Goal: Task Accomplishment & Management: Manage account settings

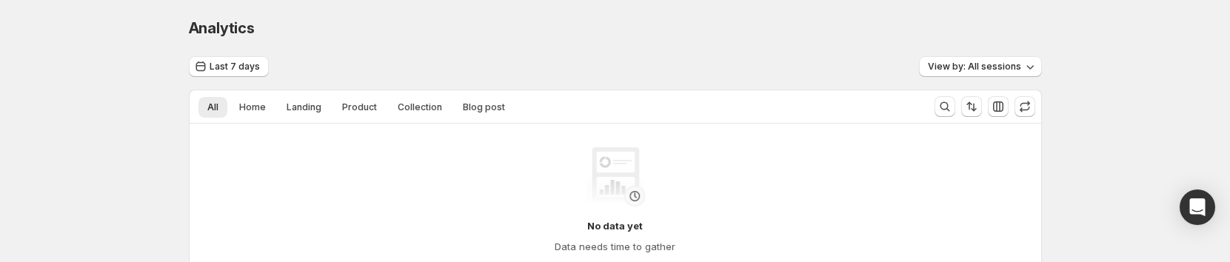
scroll to position [96, 0]
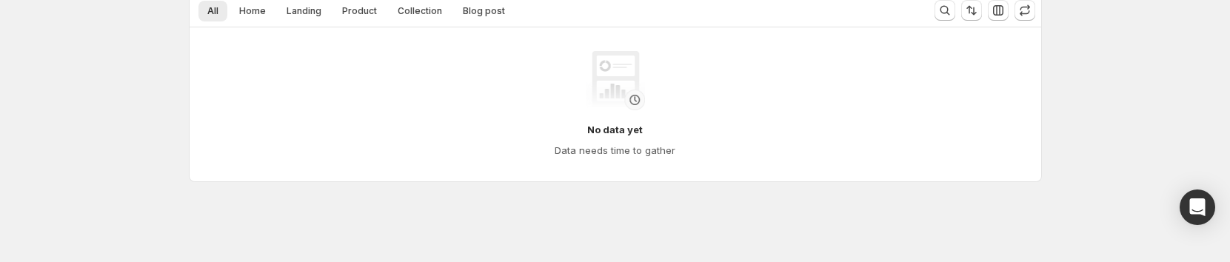
click at [931, 176] on div "No data yet Data needs time to gather" at bounding box center [615, 104] width 851 height 154
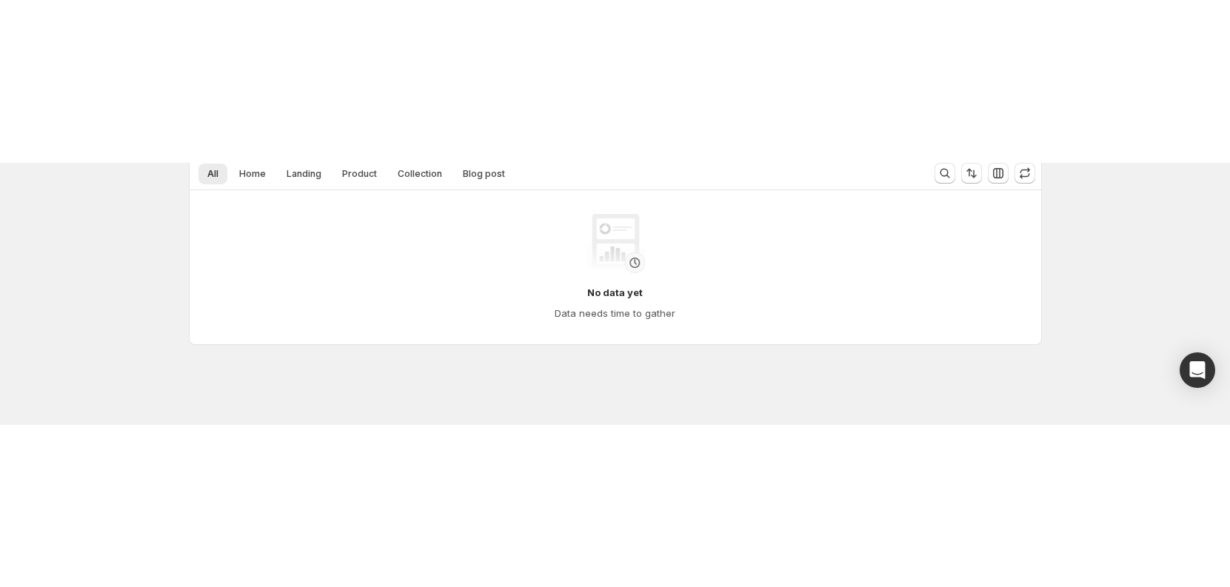
scroll to position [0, 0]
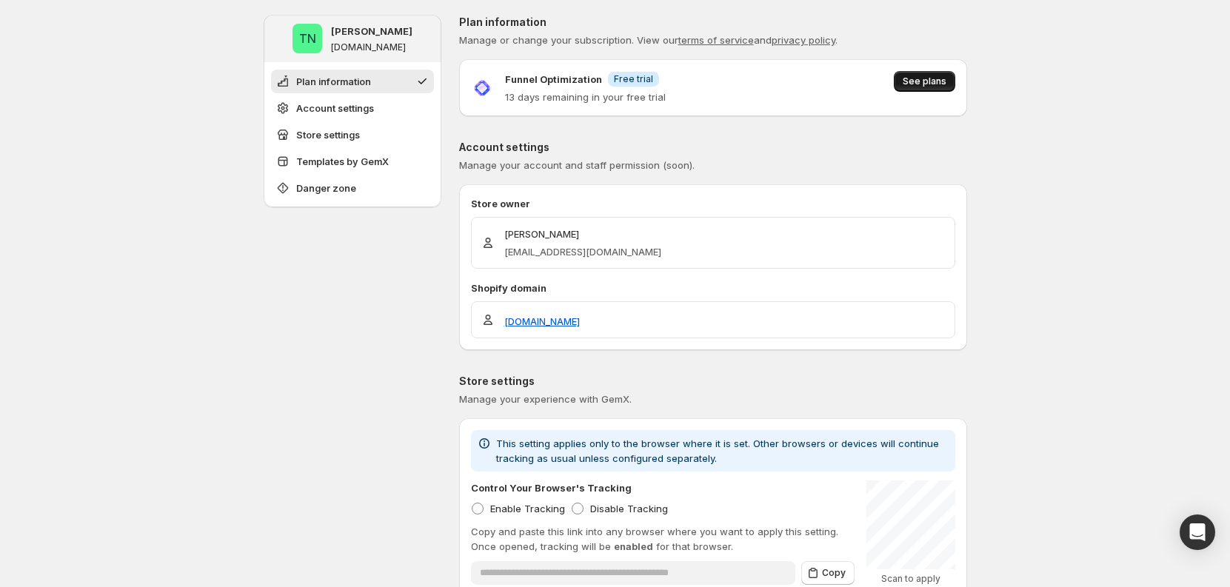
click at [938, 81] on span "See plans" at bounding box center [925, 82] width 44 height 12
click at [779, 135] on div "**********" at bounding box center [713, 556] width 508 height 1082
click at [919, 77] on span "See plans" at bounding box center [925, 82] width 44 height 12
